Goal: Task Accomplishment & Management: Use online tool/utility

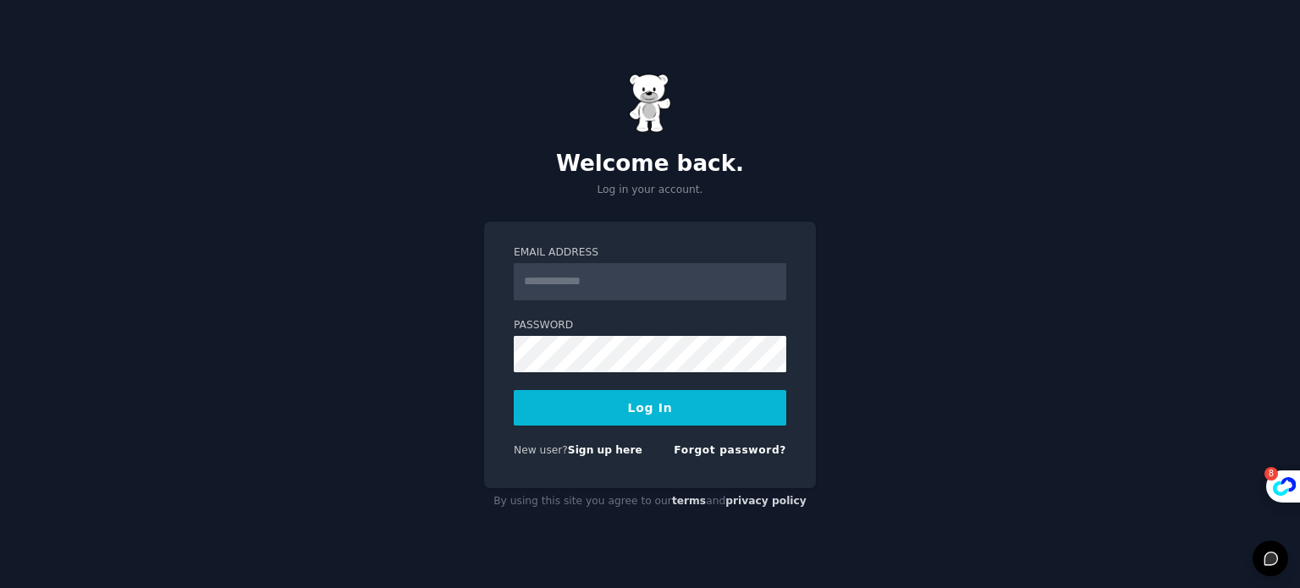
click at [569, 276] on input "Email Address" at bounding box center [650, 281] width 273 height 37
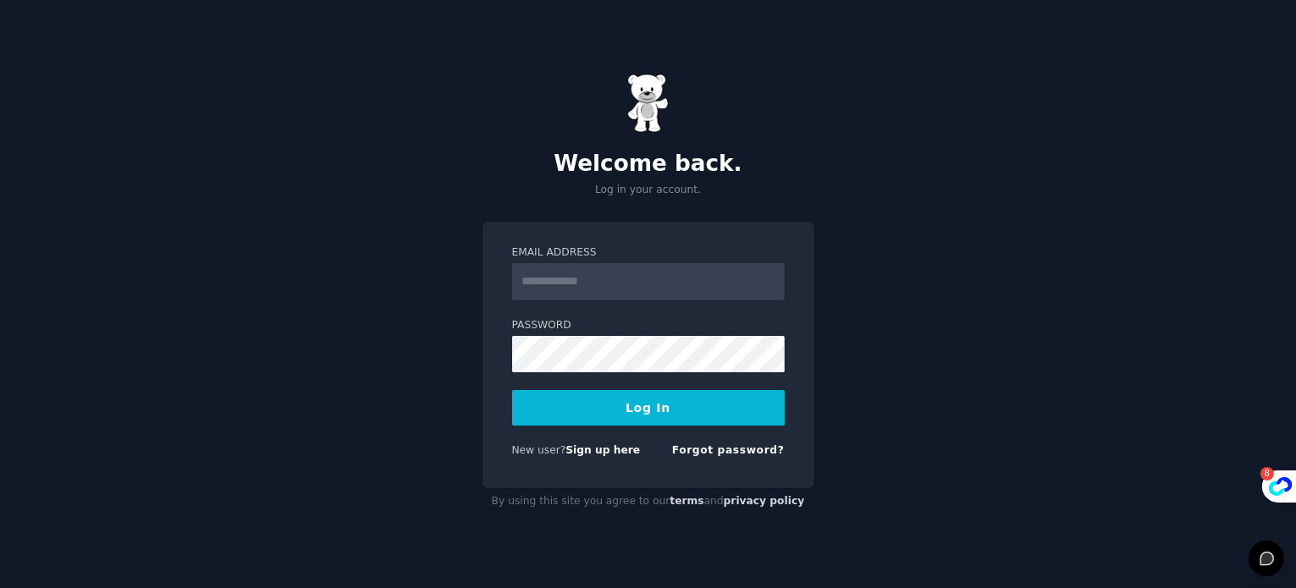
type input "**********"
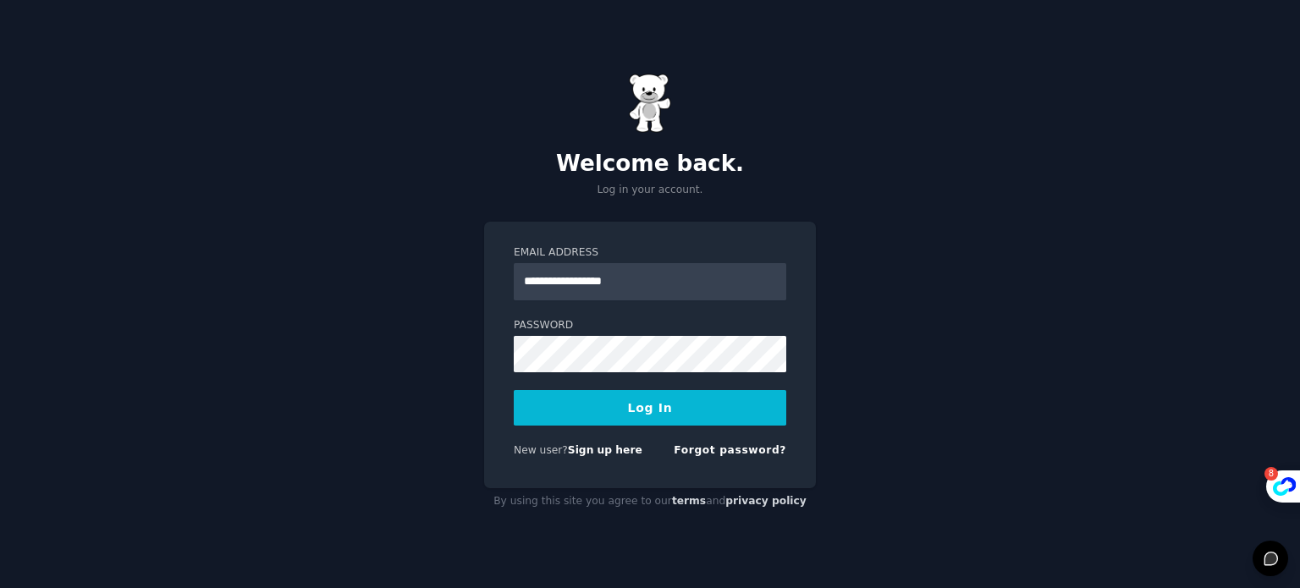
click at [677, 416] on button "Log In" at bounding box center [650, 408] width 273 height 36
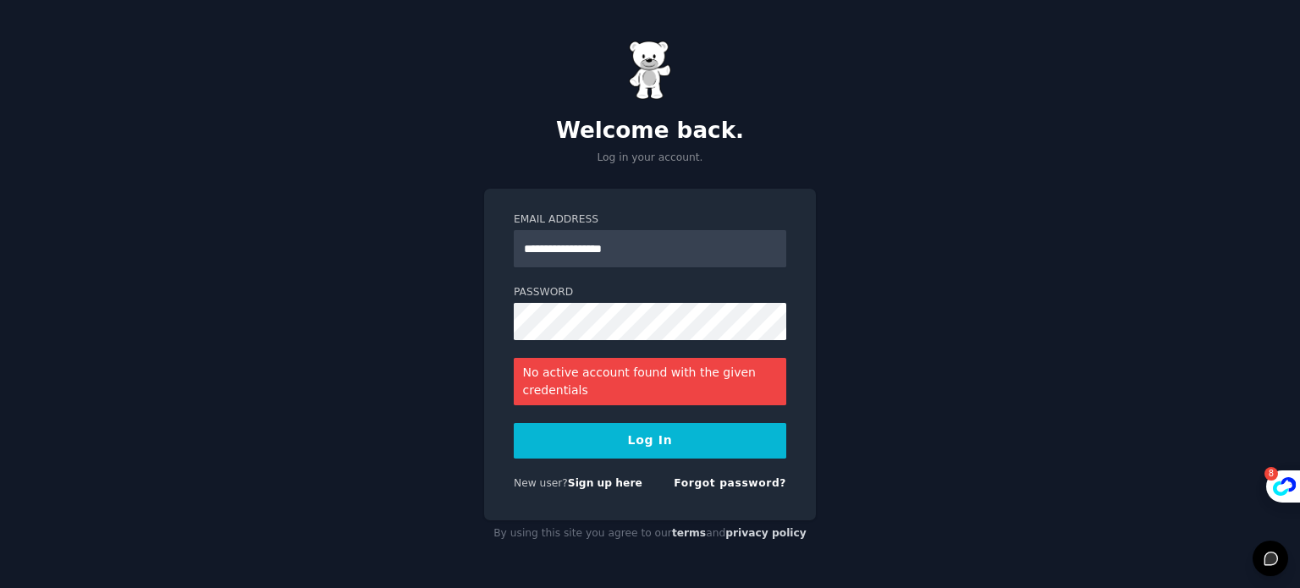
click at [653, 447] on button "Log In" at bounding box center [650, 441] width 273 height 36
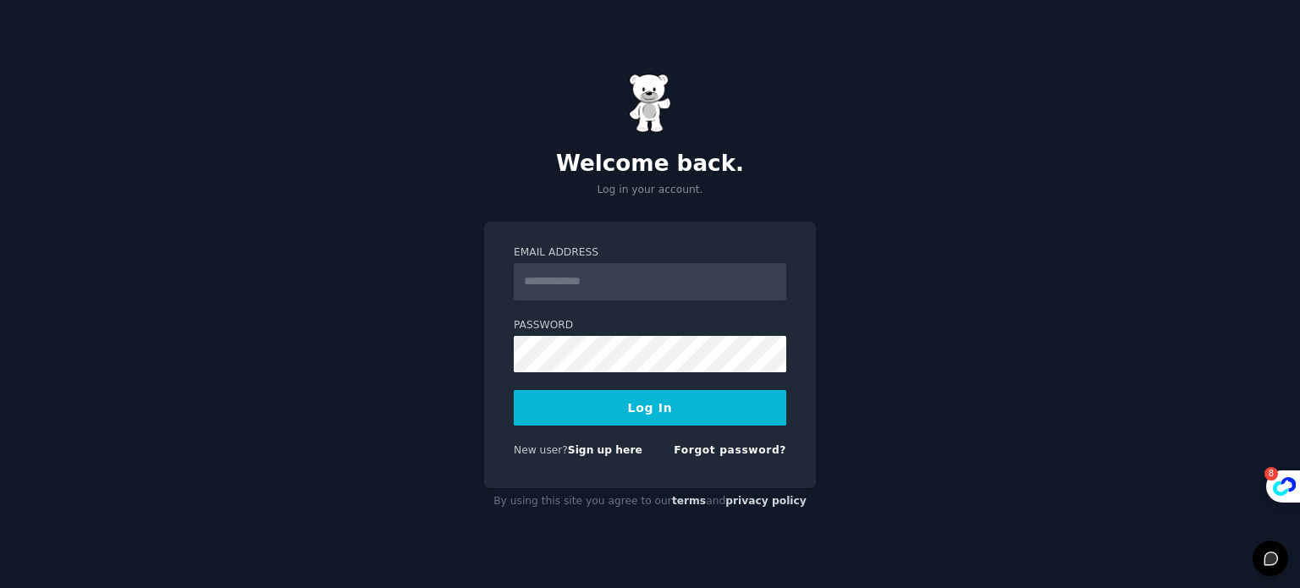
click at [600, 284] on input "Email Address" at bounding box center [650, 281] width 273 height 37
type input "**********"
click at [615, 411] on button "Log In" at bounding box center [650, 408] width 273 height 36
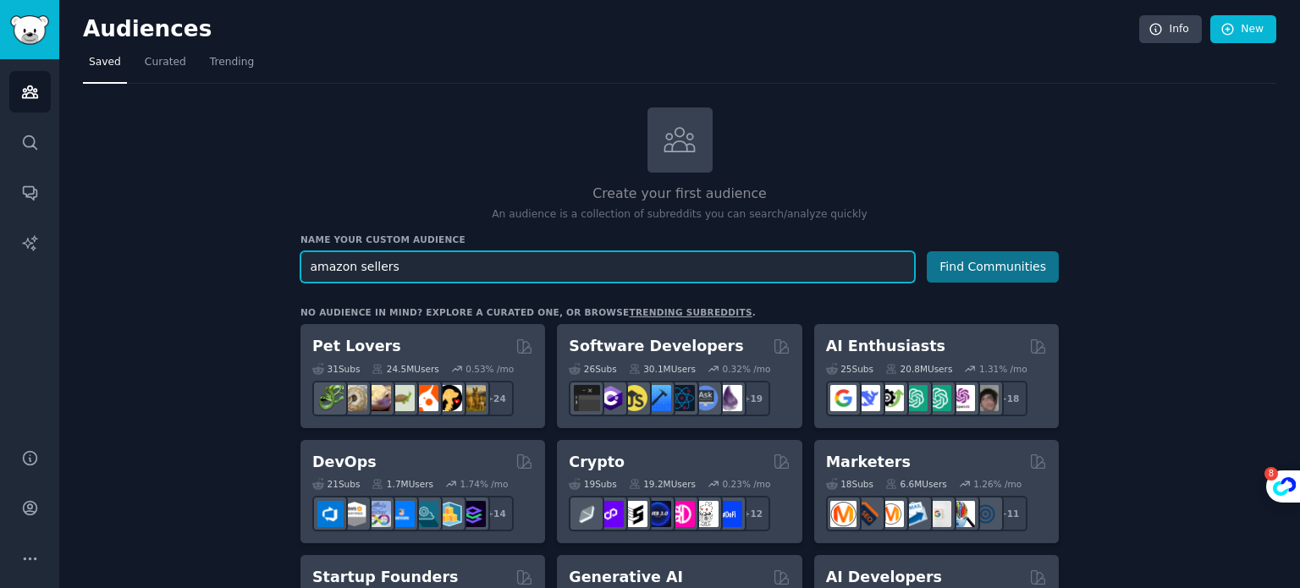
type input "amazon sellers"
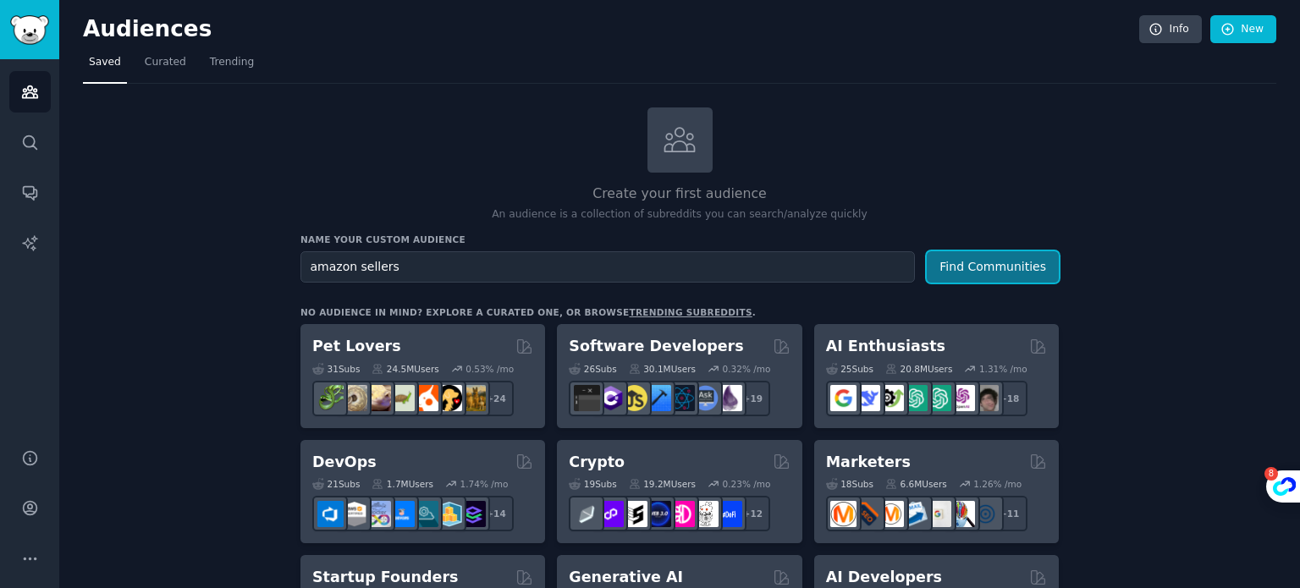
click at [969, 267] on button "Find Communities" at bounding box center [993, 266] width 132 height 31
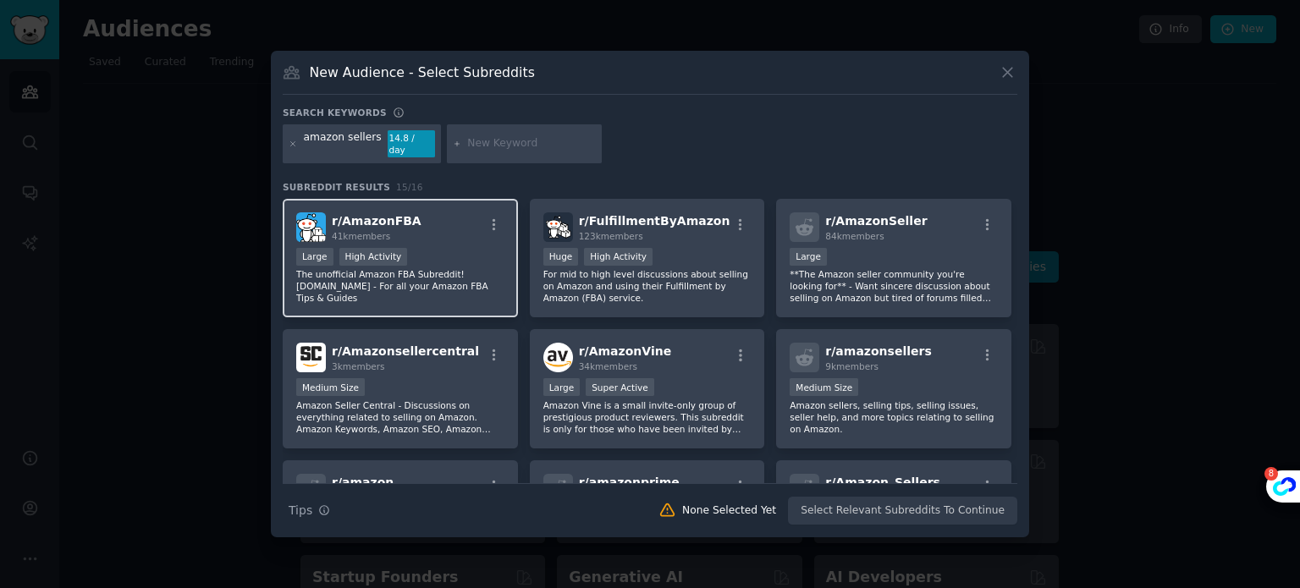
click at [440, 259] on div "Large High Activity" at bounding box center [400, 258] width 208 height 21
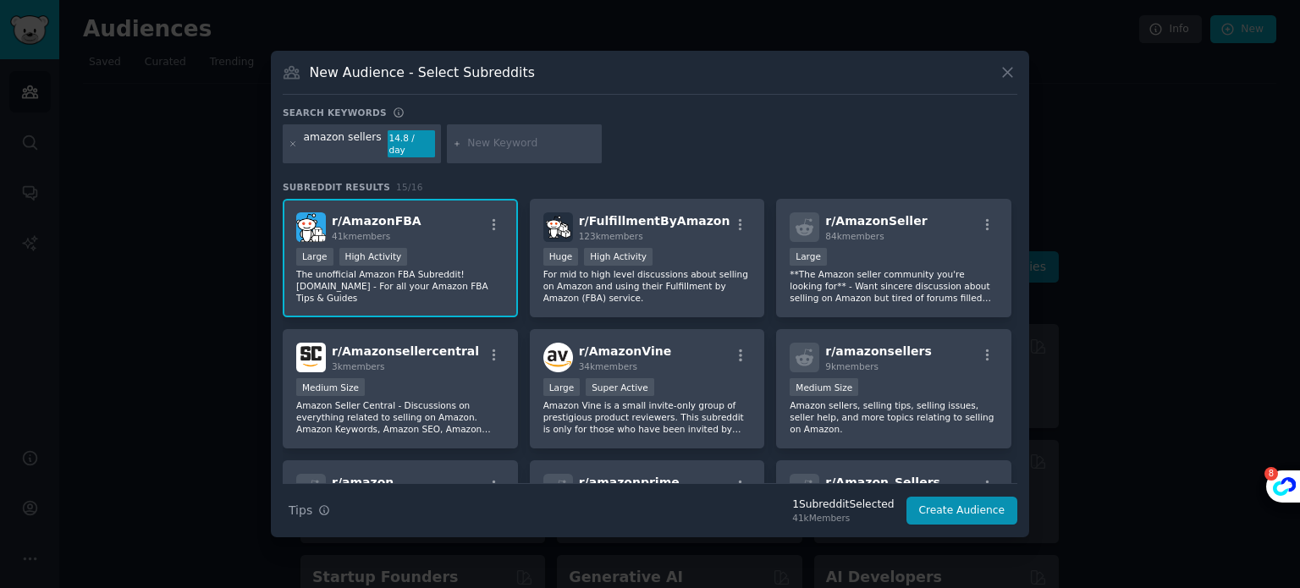
click at [440, 259] on div "Large High Activity" at bounding box center [400, 258] width 208 height 21
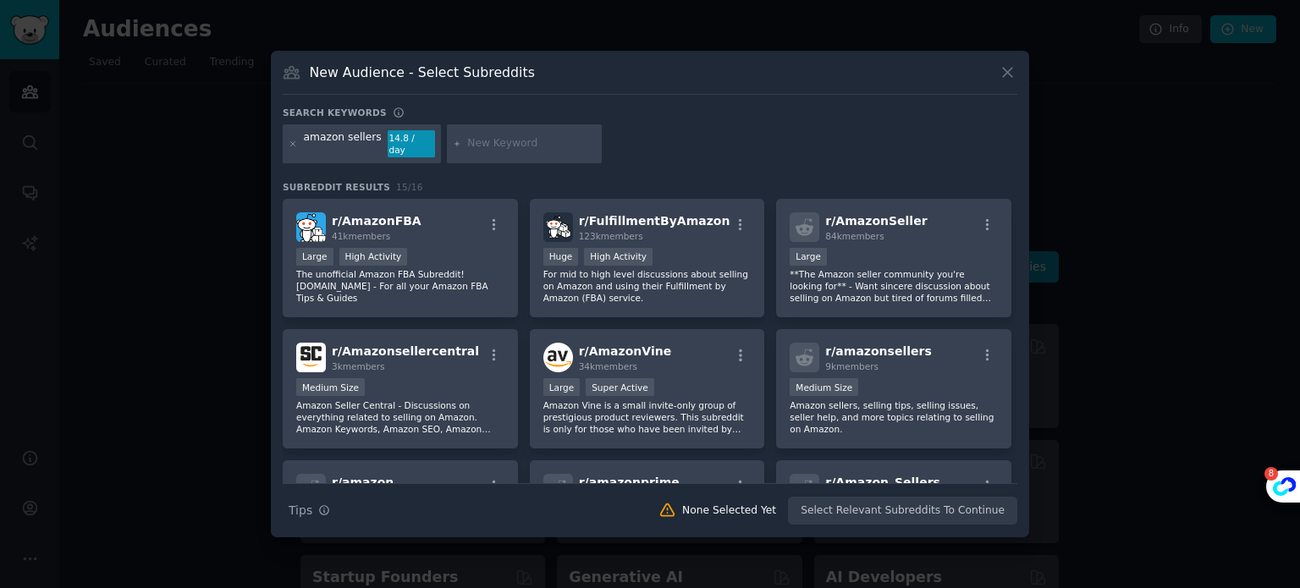
click at [1010, 223] on div "r/ AmazonFBA 41k members Large High Activity The unofficial Amazon FBA Subreddi…" at bounding box center [650, 509] width 735 height 621
drag, startPoint x: 1010, startPoint y: 223, endPoint x: 1012, endPoint y: 233, distance: 10.5
click at [1012, 233] on div "r/ AmazonFBA 41k members Large High Activity The unofficial Amazon FBA Subreddi…" at bounding box center [650, 341] width 735 height 284
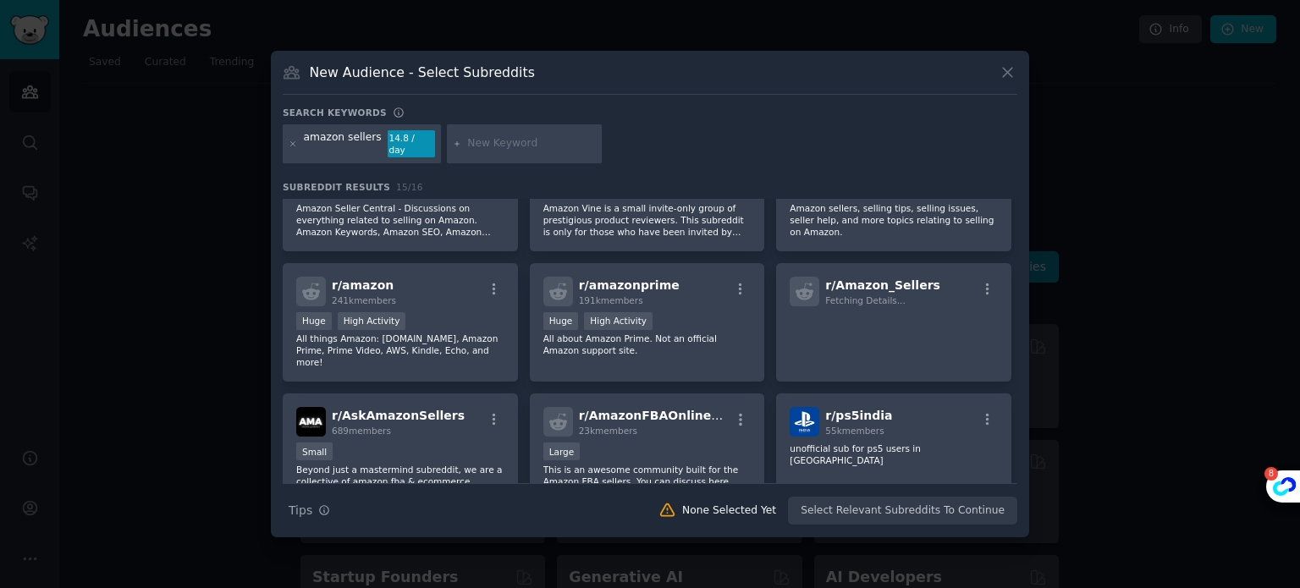
scroll to position [201, 0]
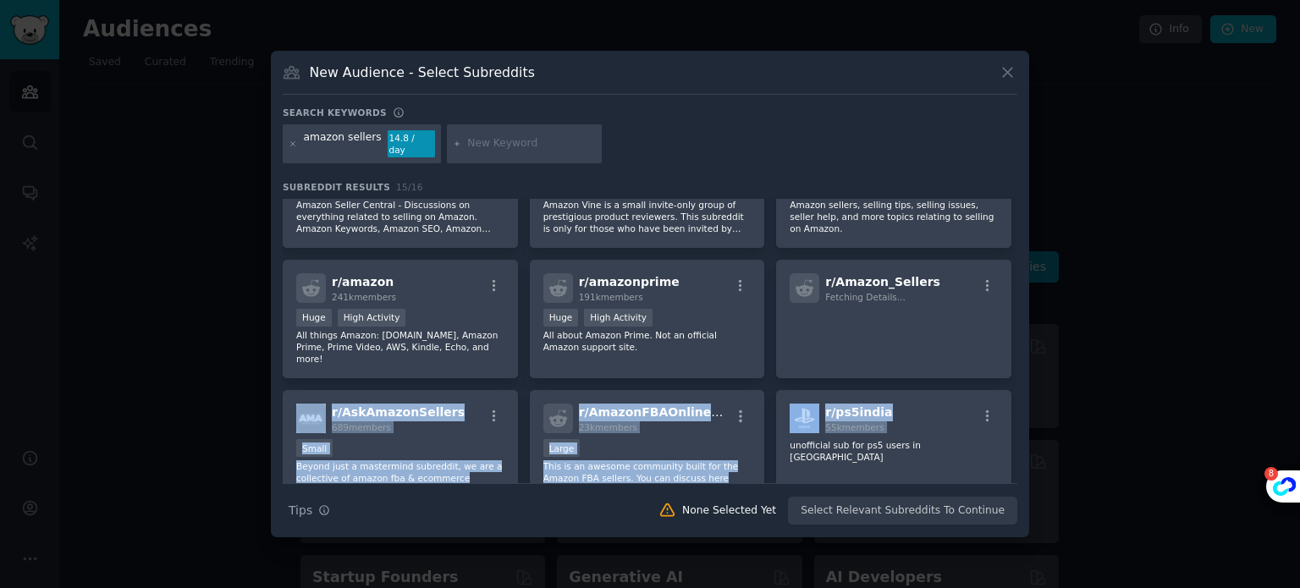
drag, startPoint x: 1017, startPoint y: 313, endPoint x: 1028, endPoint y: 373, distance: 61.1
click at [1028, 373] on div "New Audience - Select Subreddits Search keywords amazon sellers 14.8 / day Subr…" at bounding box center [650, 294] width 758 height 487
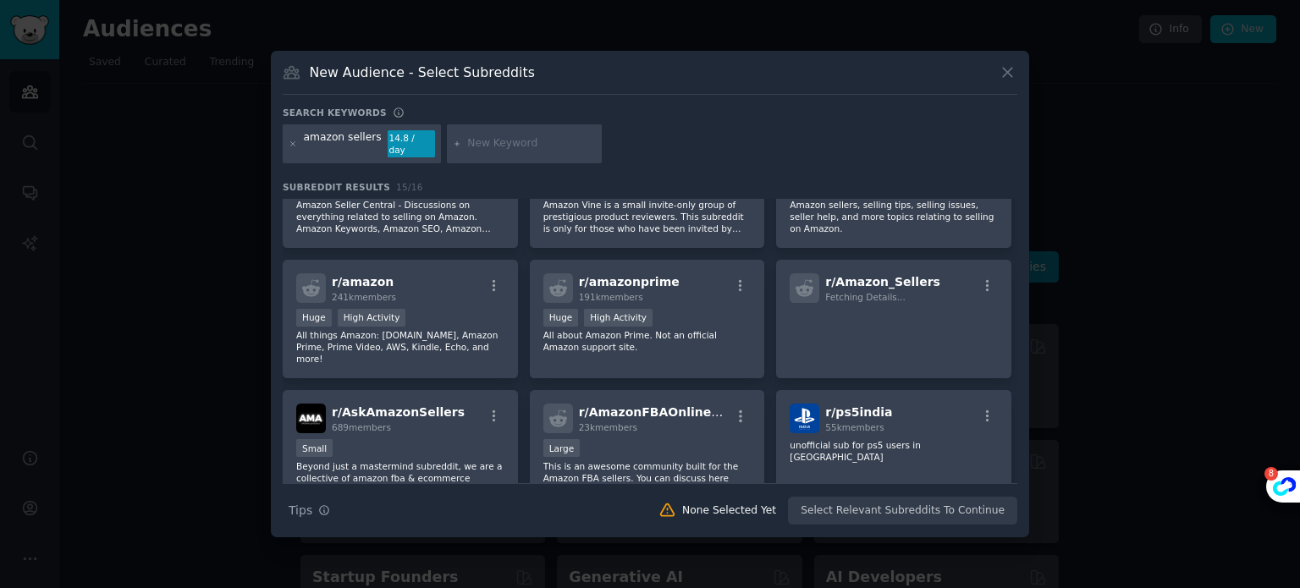
click at [1009, 286] on div "r/ AmazonFBA 41k members Large High Activity The unofficial Amazon FBA Subreddi…" at bounding box center [650, 308] width 735 height 621
